Goal: Check status: Check status

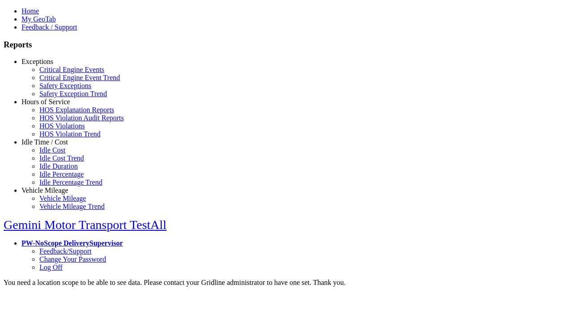
click at [52, 65] on link "Exceptions" at bounding box center [37, 62] width 32 height 8
click at [58, 73] on link "Critical Engine Events" at bounding box center [71, 70] width 65 height 8
type input "*********"
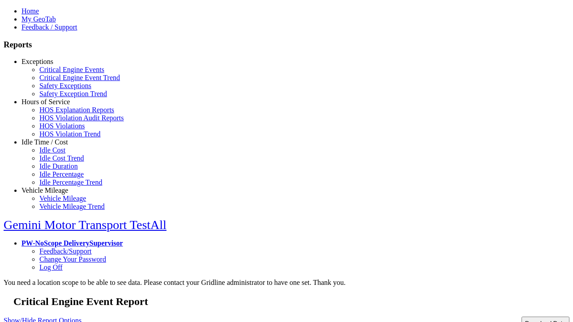
type input "**********"
